Goal: Find specific page/section: Find specific page/section

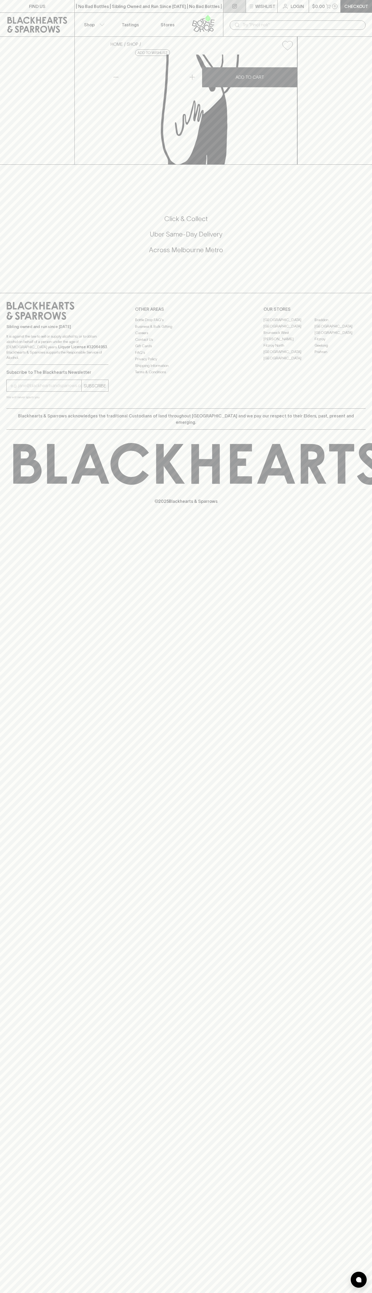
click at [234, 0] on link at bounding box center [234, 6] width 22 height 13
click at [367, 408] on div "Sibling owned and run since [DATE] It is against the law to sell or supply alco…" at bounding box center [186, 350] width 372 height 115
click at [341, 1293] on html "FIND US | No Bad Bottles | Sibling Owned and Run Since [DATE] | No Bad Bottles …" at bounding box center [186, 646] width 372 height 1293
click at [7, 976] on div "FIND US | No Bad Bottles | Sibling Owned and Run Since [DATE] | No Bad Bottles …" at bounding box center [186, 646] width 372 height 1293
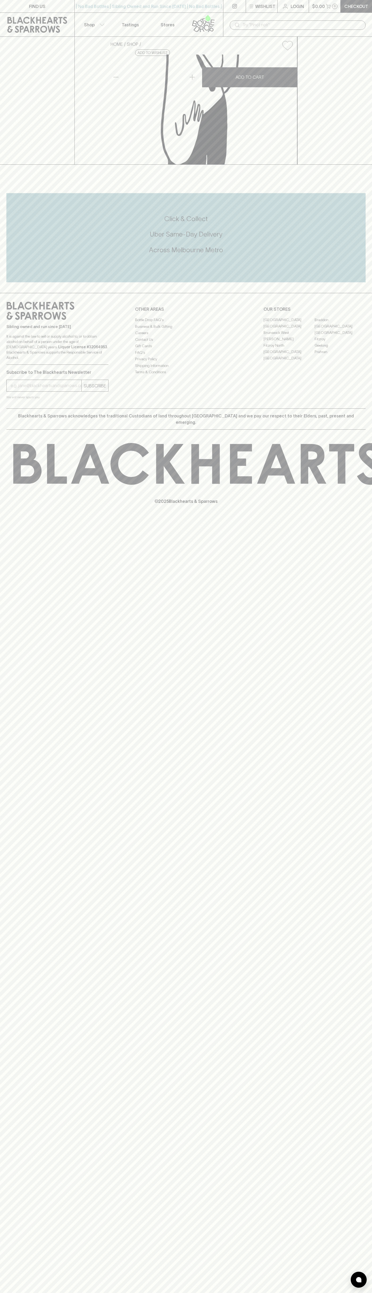
click at [340, 323] on link "Braddon" at bounding box center [340, 320] width 51 height 6
